Goal: Information Seeking & Learning: Learn about a topic

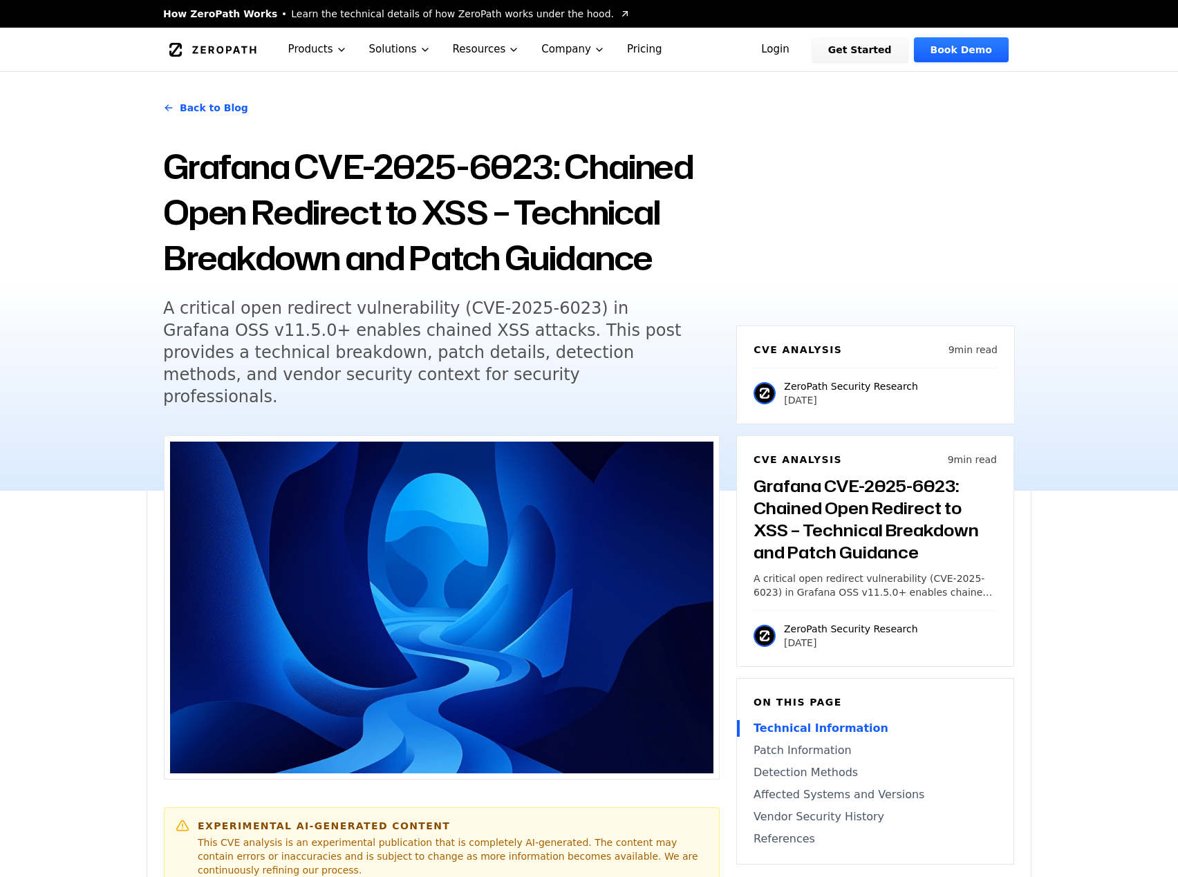
scroll to position [1336, 0]
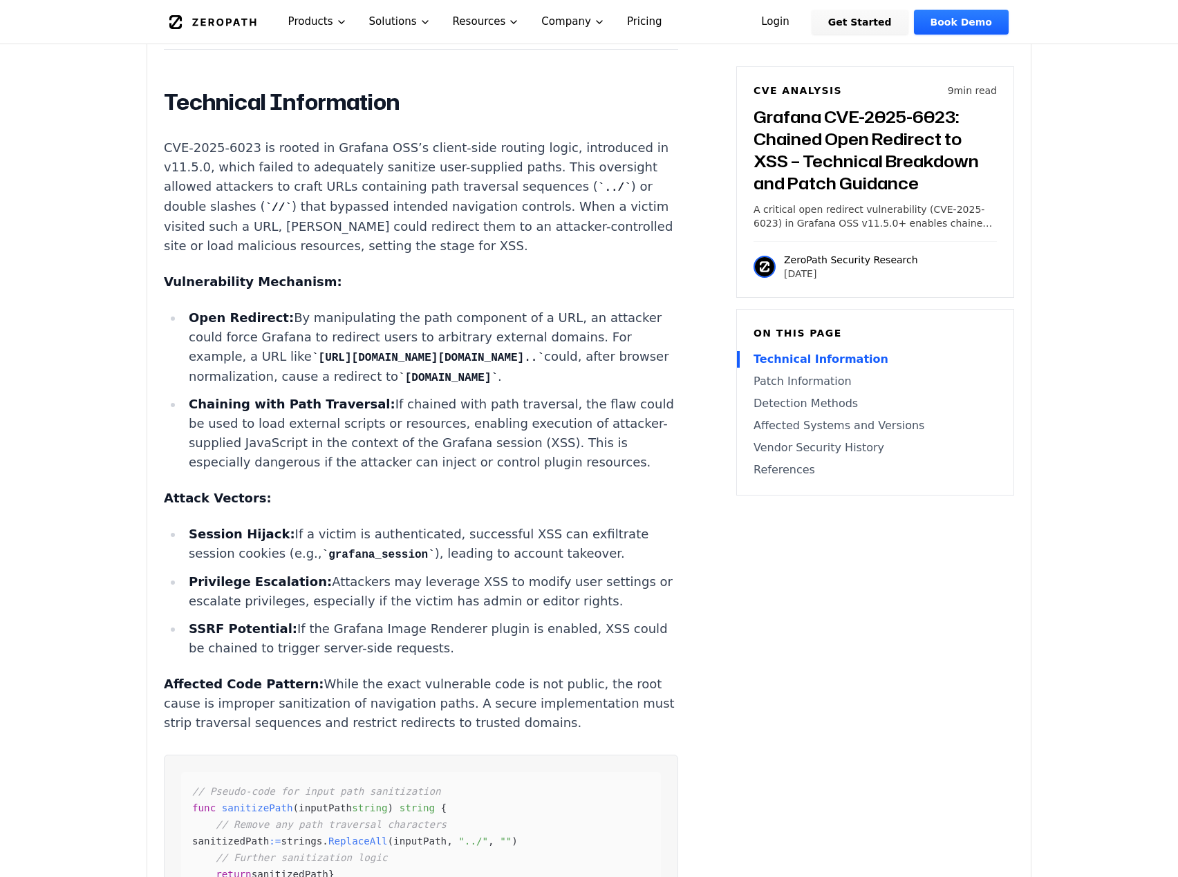
drag, startPoint x: 275, startPoint y: 378, endPoint x: 333, endPoint y: 373, distance: 59.0
click at [333, 364] on code "[URL][DOMAIN_NAME][DOMAIN_NAME].." at bounding box center [428, 358] width 232 height 12
copy code "%3f/../.."
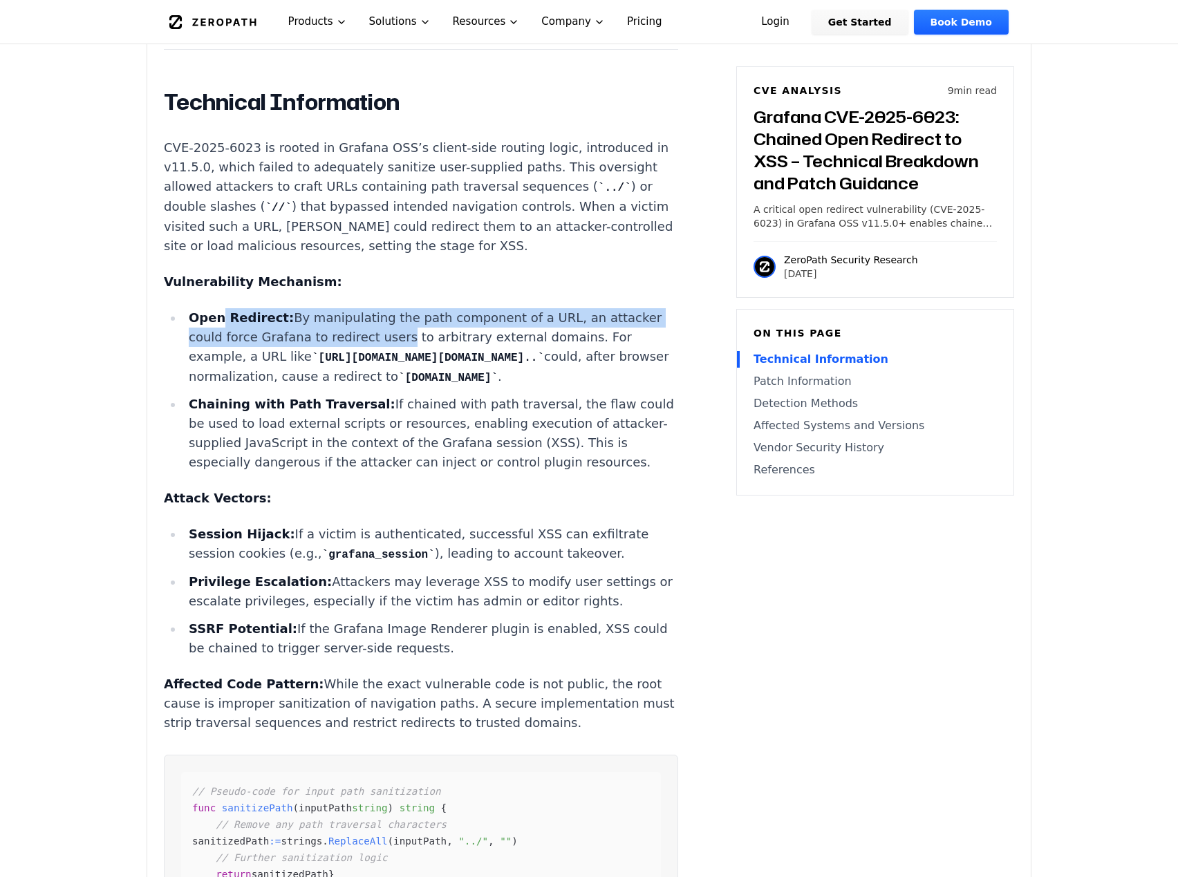
drag, startPoint x: 266, startPoint y: 315, endPoint x: 385, endPoint y: 326, distance: 119.4
click at [385, 326] on li "Open Redirect: By manipulating the path component of a URL, an attacker could f…" at bounding box center [430, 347] width 495 height 79
click at [211, 333] on li "Open Redirect: By manipulating the path component of a URL, an attacker could f…" at bounding box center [430, 347] width 495 height 79
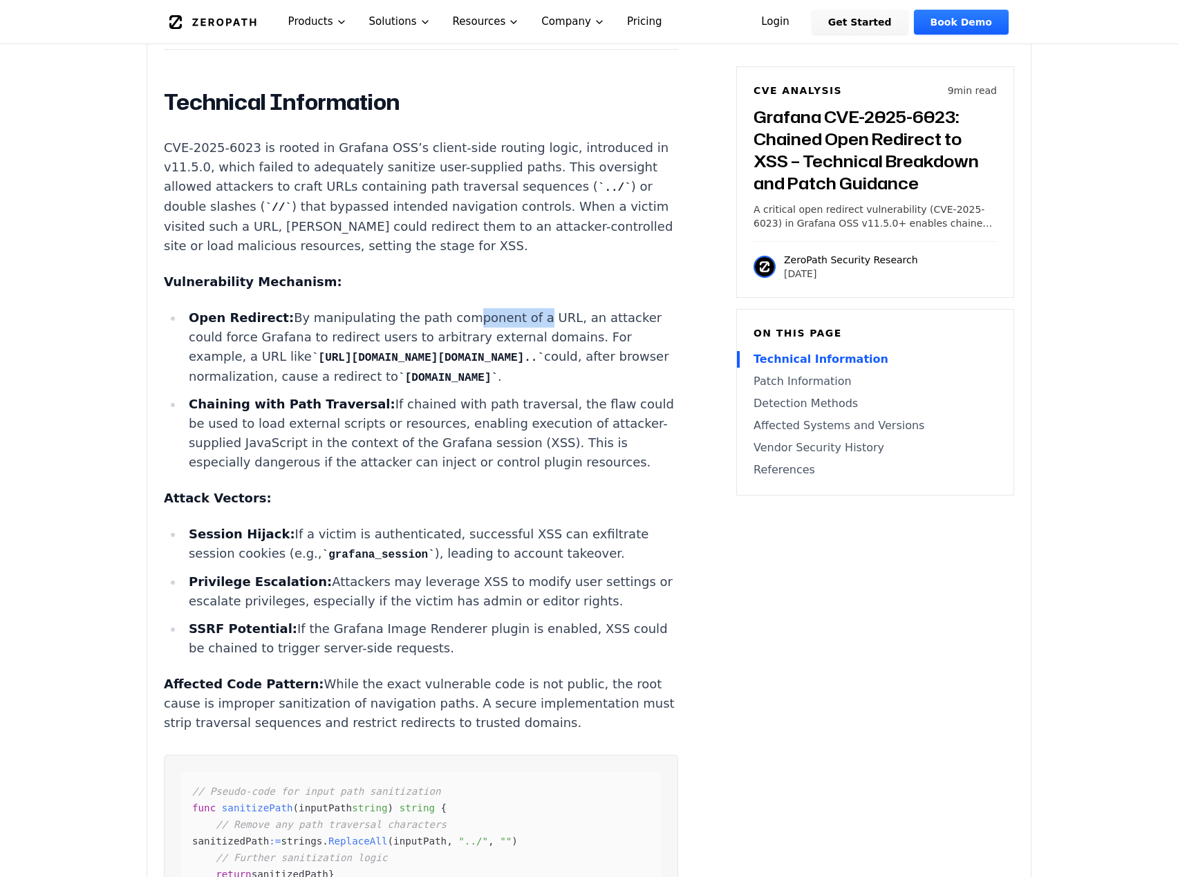
drag, startPoint x: 441, startPoint y: 317, endPoint x: 505, endPoint y: 316, distance: 63.6
click at [505, 316] on li "Open Redirect: By manipulating the path component of a URL, an attacker could f…" at bounding box center [430, 347] width 495 height 79
drag, startPoint x: 255, startPoint y: 355, endPoint x: 288, endPoint y: 353, distance: 32.6
click at [288, 353] on li "Open Redirect: By manipulating the path component of a URL, an attacker could f…" at bounding box center [430, 347] width 495 height 79
drag, startPoint x: 212, startPoint y: 372, endPoint x: 270, endPoint y: 371, distance: 58.1
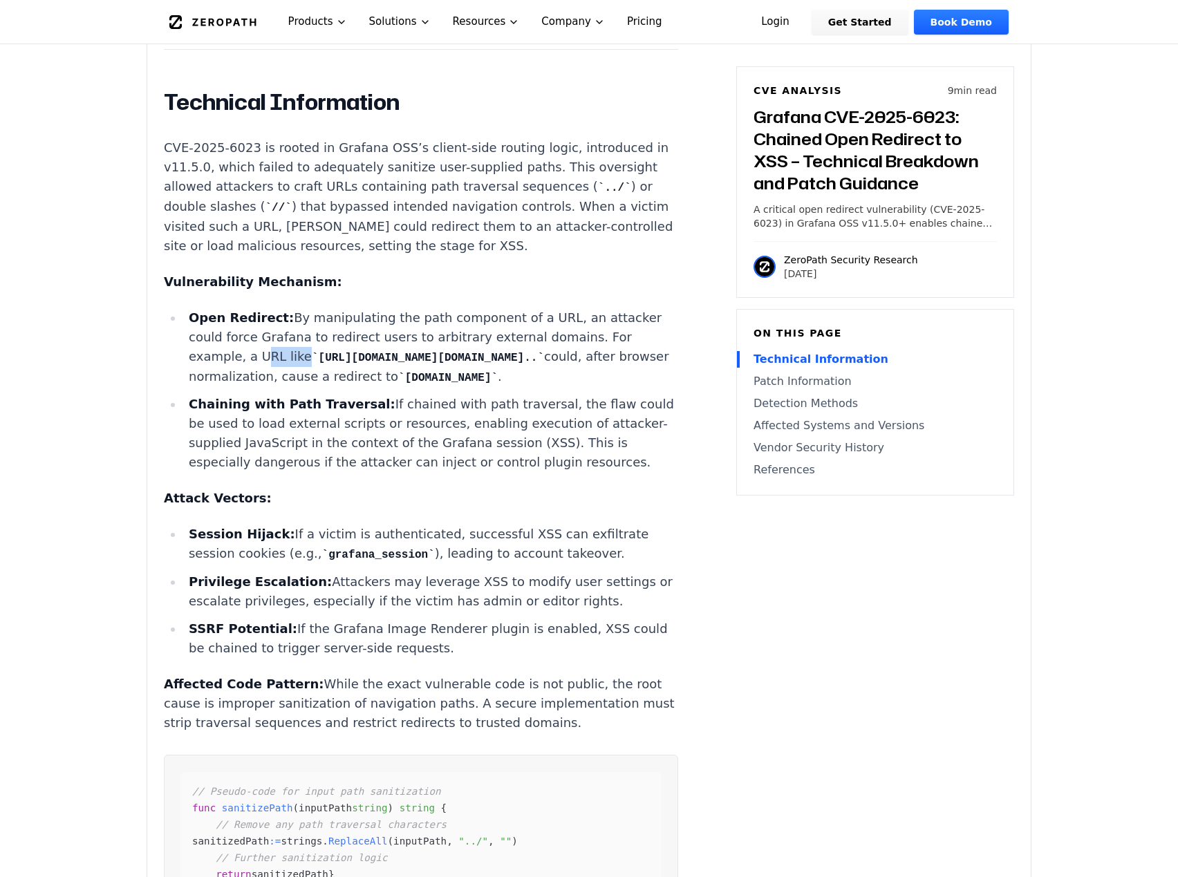
click at [312, 364] on code "[URL][DOMAIN_NAME][DOMAIN_NAME].." at bounding box center [428, 358] width 232 height 12
drag, startPoint x: 364, startPoint y: 356, endPoint x: 477, endPoint y: 354, distance: 113.4
click at [477, 354] on code "[URL][DOMAIN_NAME][DOMAIN_NAME].." at bounding box center [428, 358] width 232 height 12
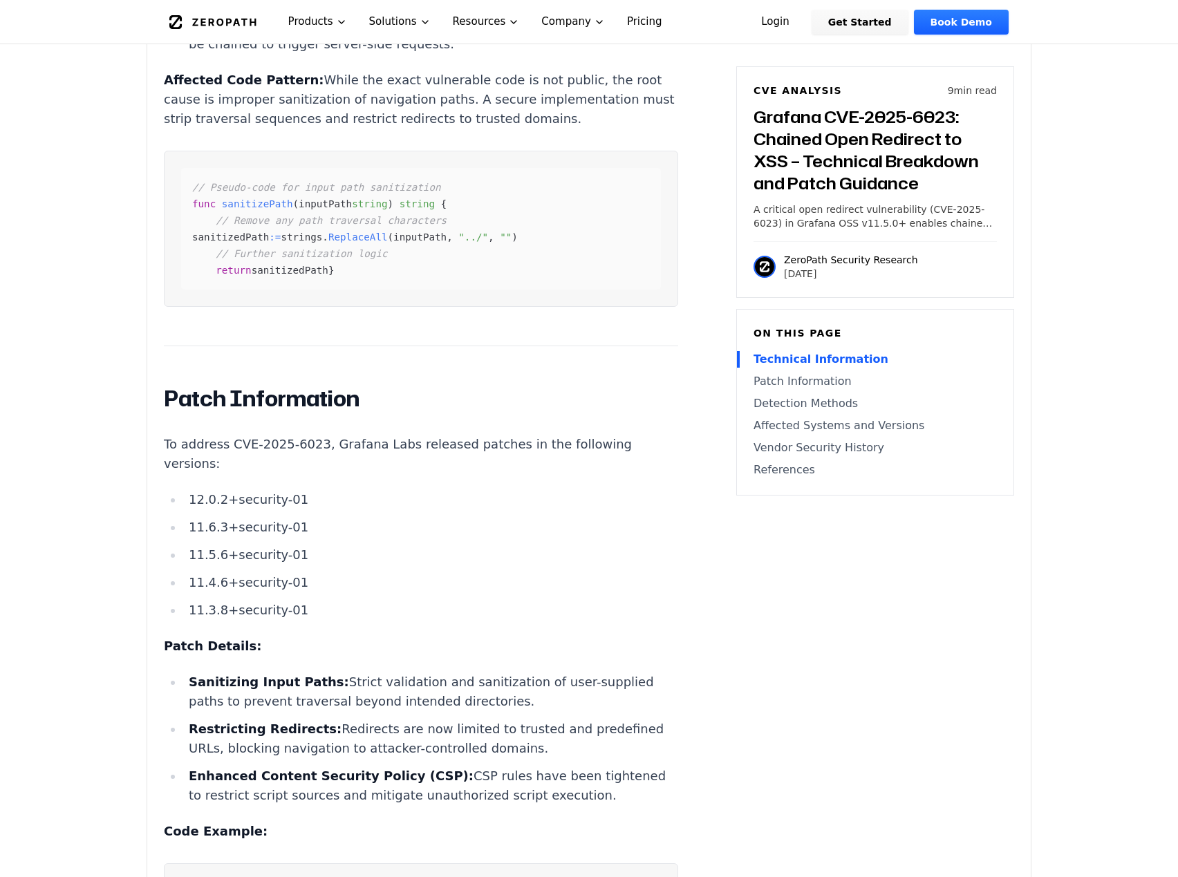
scroll to position [2004, 0]
